Goal: Information Seeking & Learning: Understand process/instructions

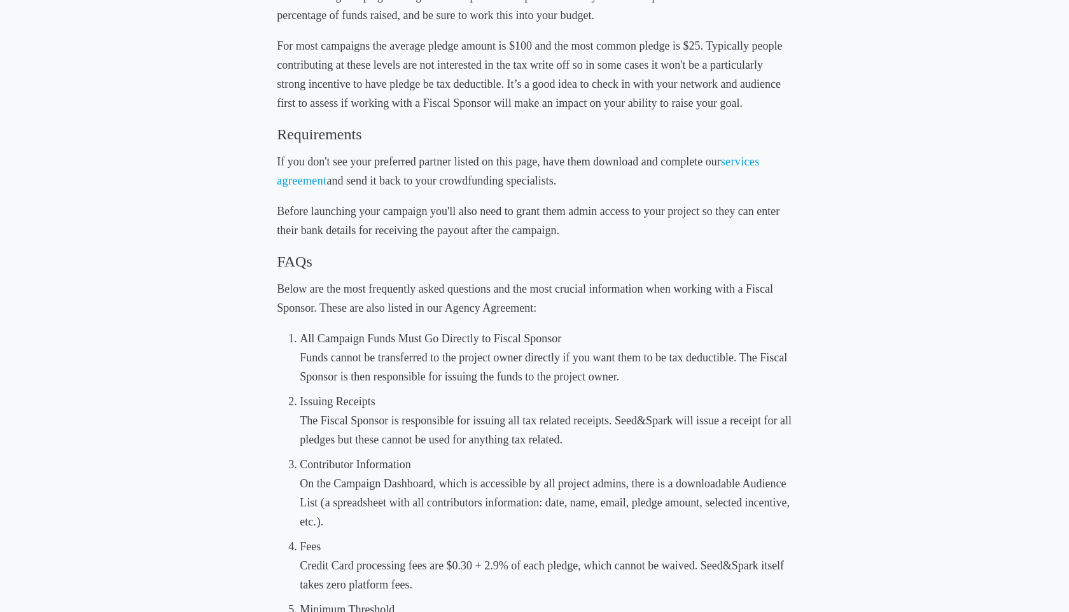
scroll to position [388, 0]
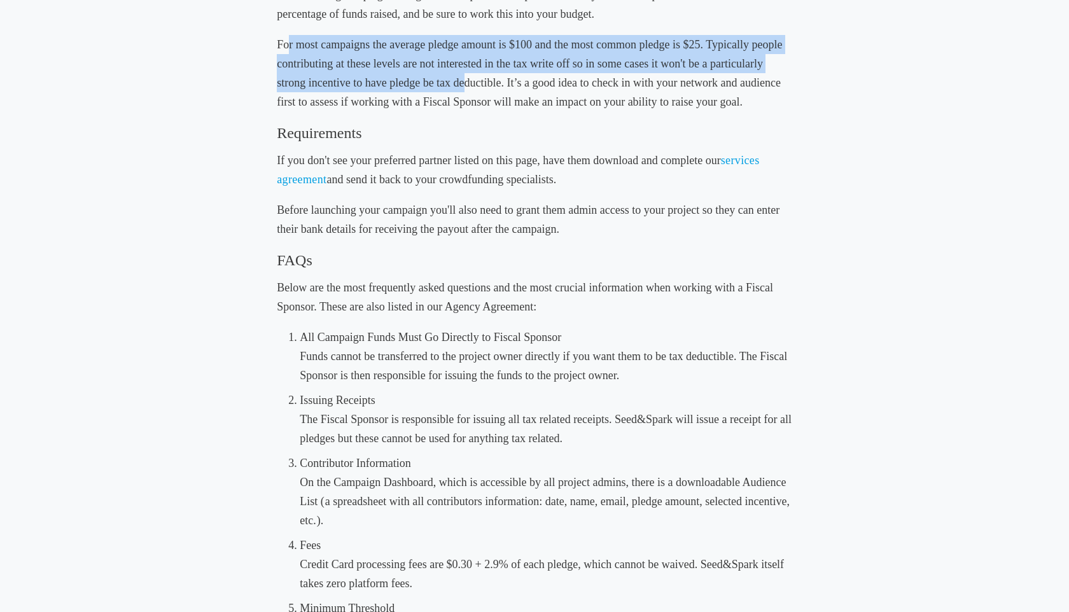
drag, startPoint x: 288, startPoint y: 39, endPoint x: 466, endPoint y: 74, distance: 181.5
click at [466, 74] on h5 "For most campaigns the average pledge amount is $100 and the most common pledge…" at bounding box center [534, 73] width 515 height 76
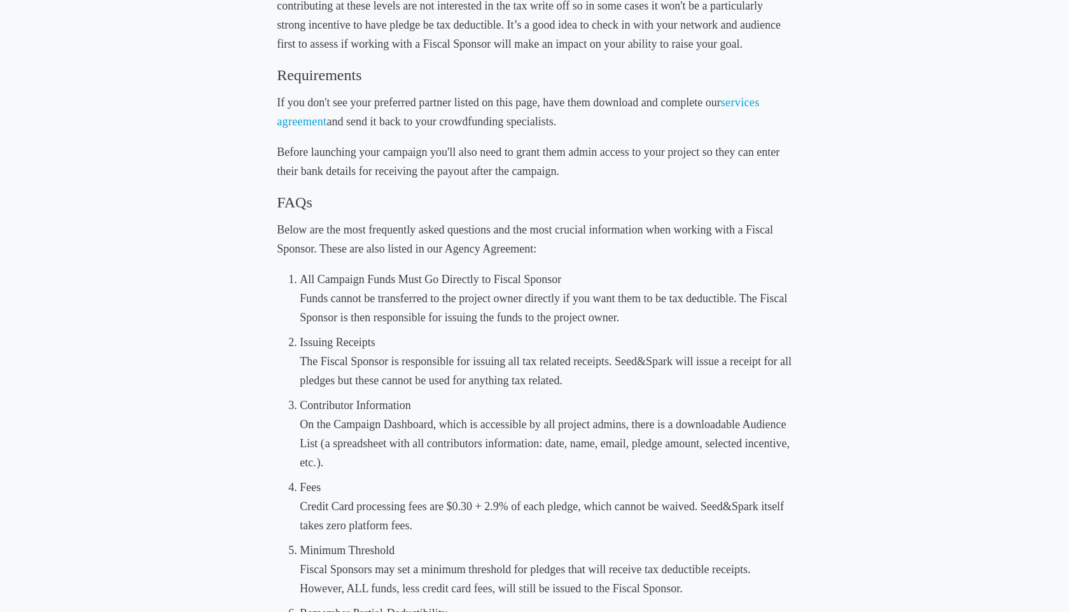
scroll to position [449, 0]
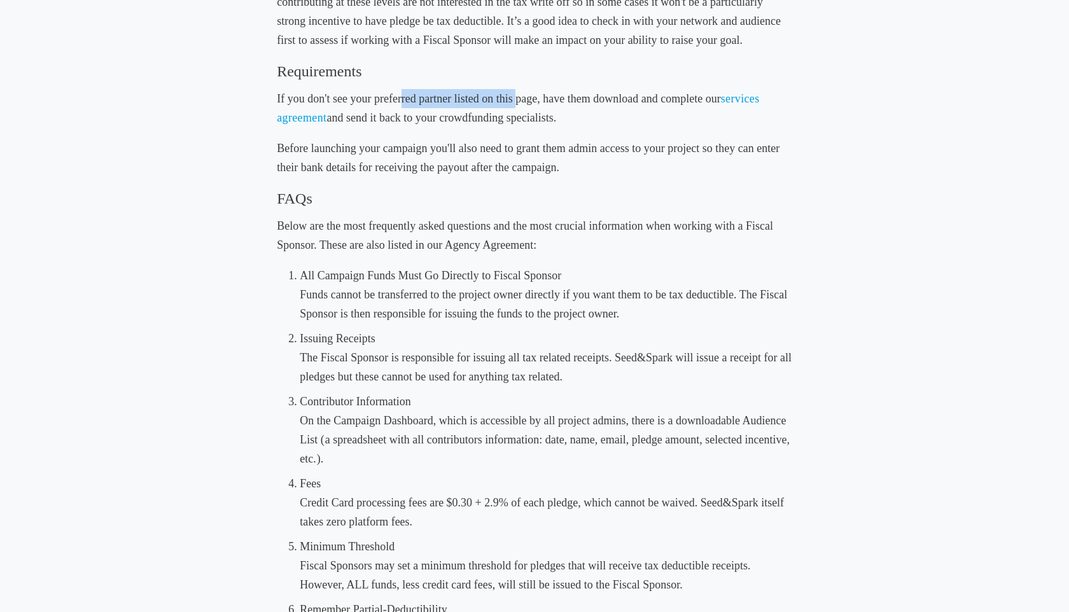
drag, startPoint x: 403, startPoint y: 101, endPoint x: 514, endPoint y: 102, distance: 111.4
click at [514, 102] on h5 "If you don't see your preferred partner listed on this page, have them download…" at bounding box center [534, 108] width 515 height 38
drag, startPoint x: 568, startPoint y: 102, endPoint x: 599, endPoint y: 109, distance: 32.0
click at [599, 109] on h5 "If you don't see your preferred partner listed on this page, have them download…" at bounding box center [534, 108] width 515 height 38
click at [602, 114] on h5 "If you don't see your preferred partner listed on this page, have them download…" at bounding box center [534, 108] width 515 height 38
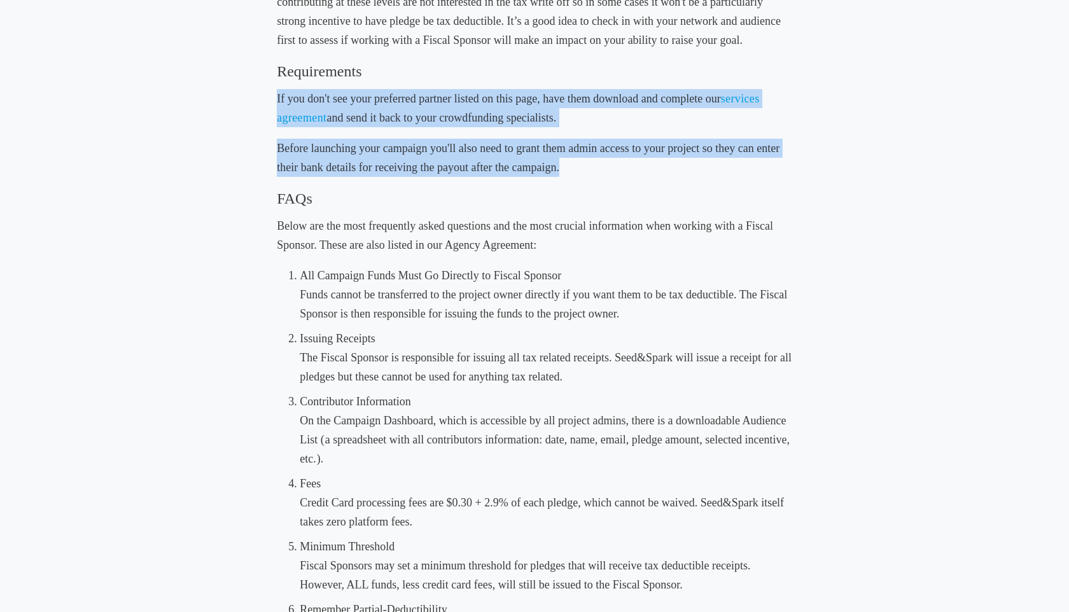
drag, startPoint x: 270, startPoint y: 95, endPoint x: 627, endPoint y: 173, distance: 365.5
copy div "If you don't see your preferred partner listed on this page, have them download…"
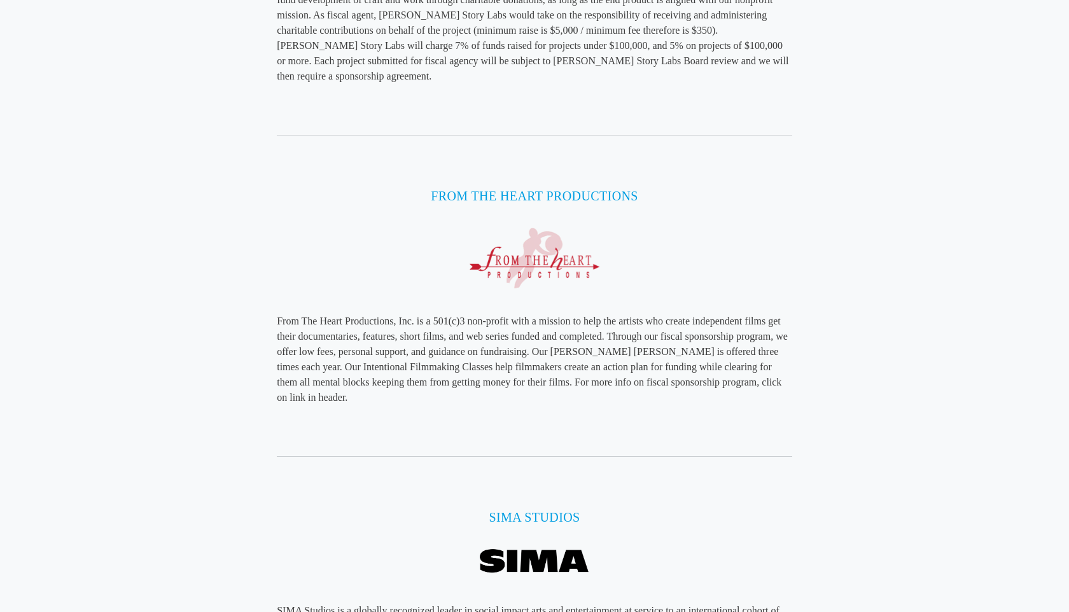
scroll to position [4018, 0]
